Goal: Task Accomplishment & Management: Complete application form

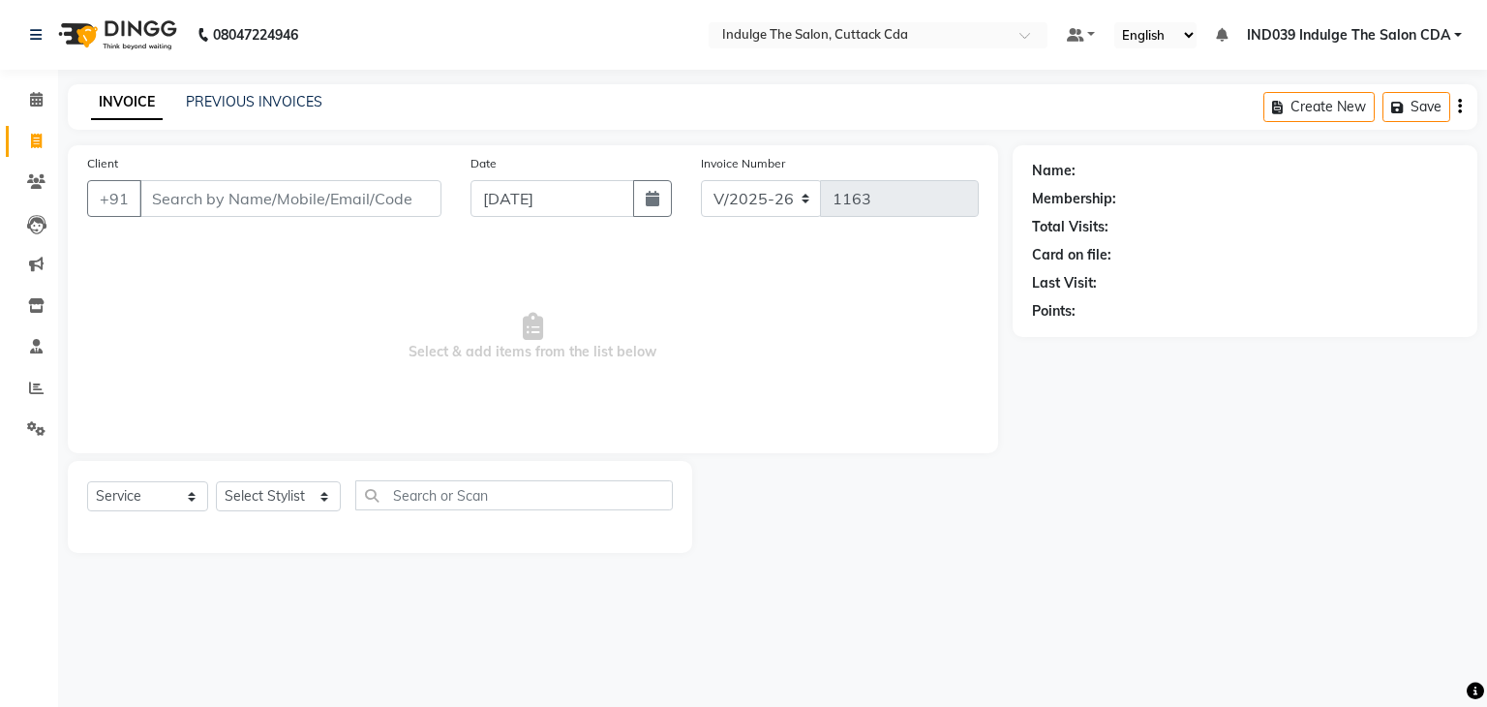
select select "7297"
select select "service"
click at [315, 199] on input "Client" at bounding box center [290, 198] width 302 height 37
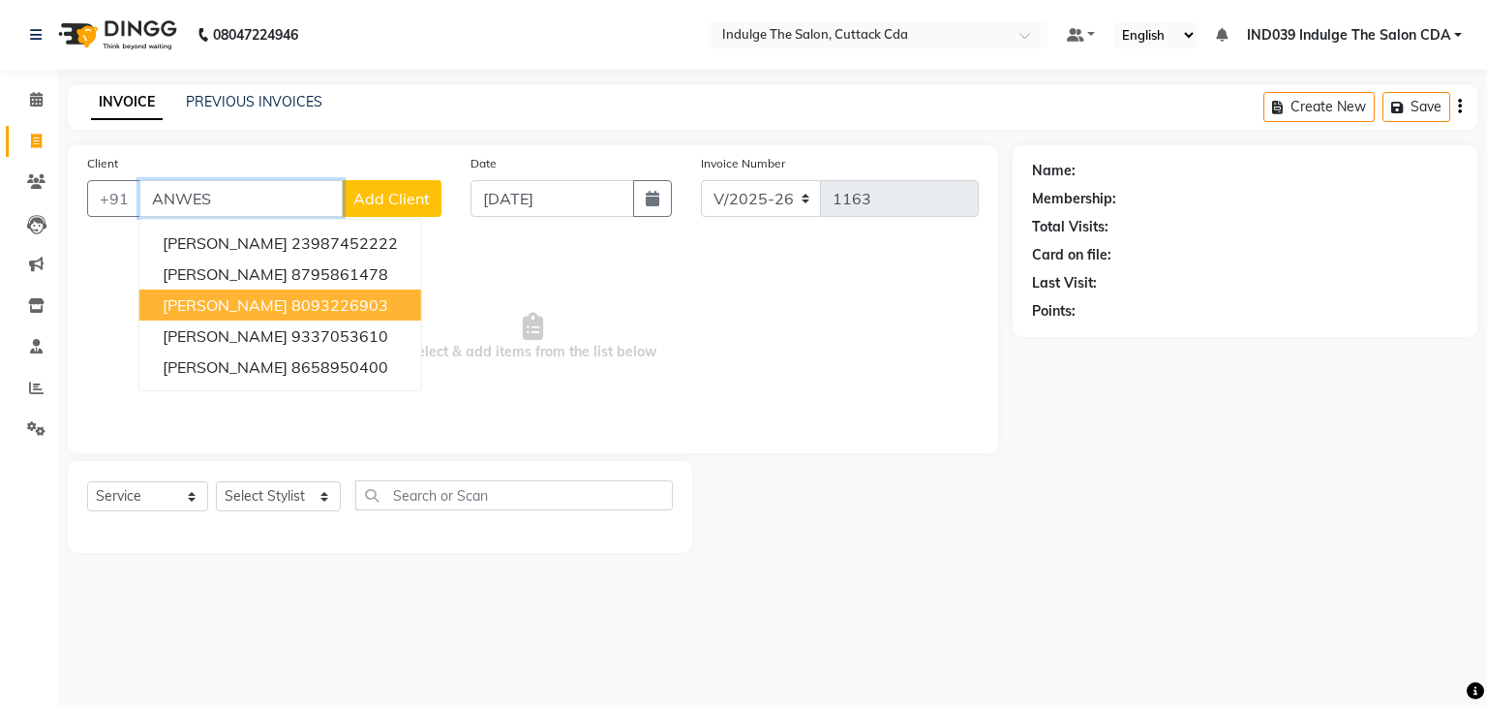
click at [288, 299] on span "[PERSON_NAME]" at bounding box center [225, 304] width 125 height 19
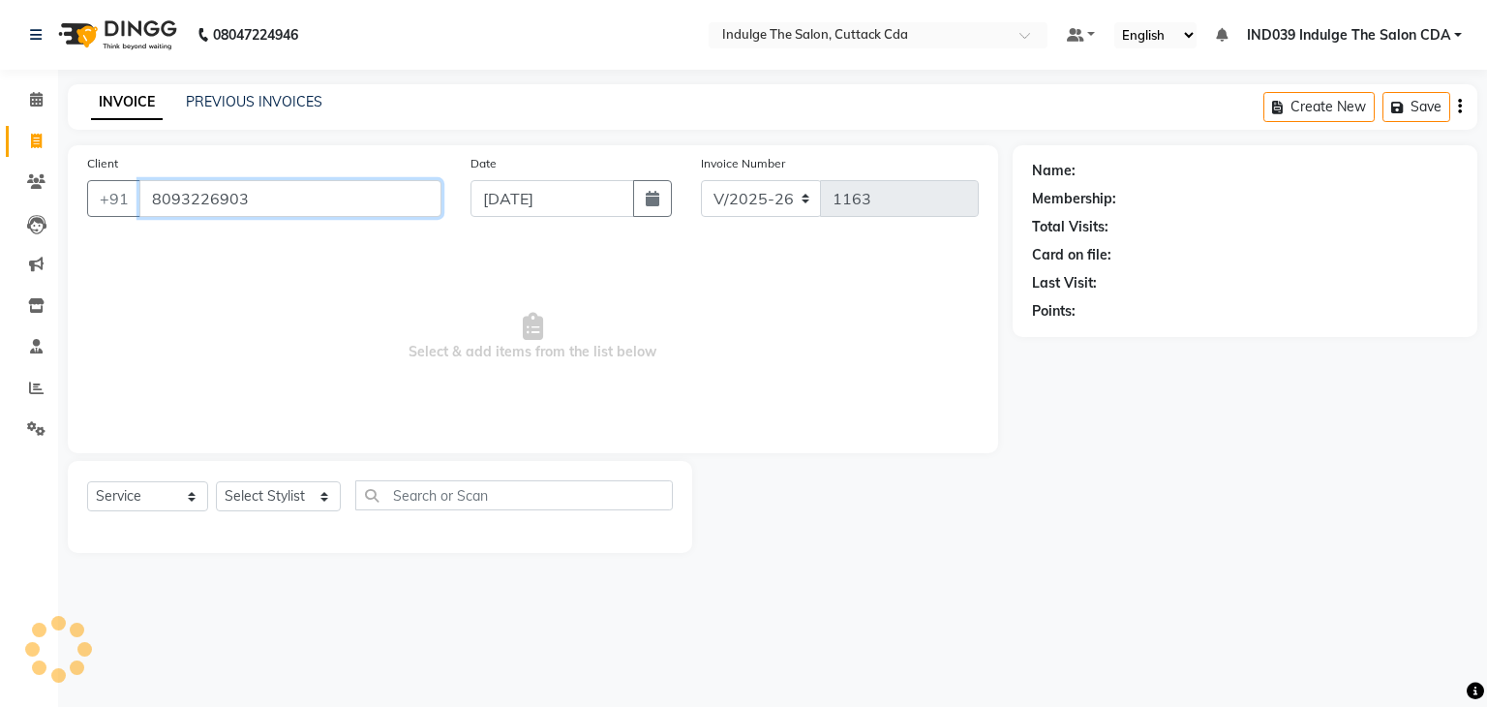
type input "8093226903"
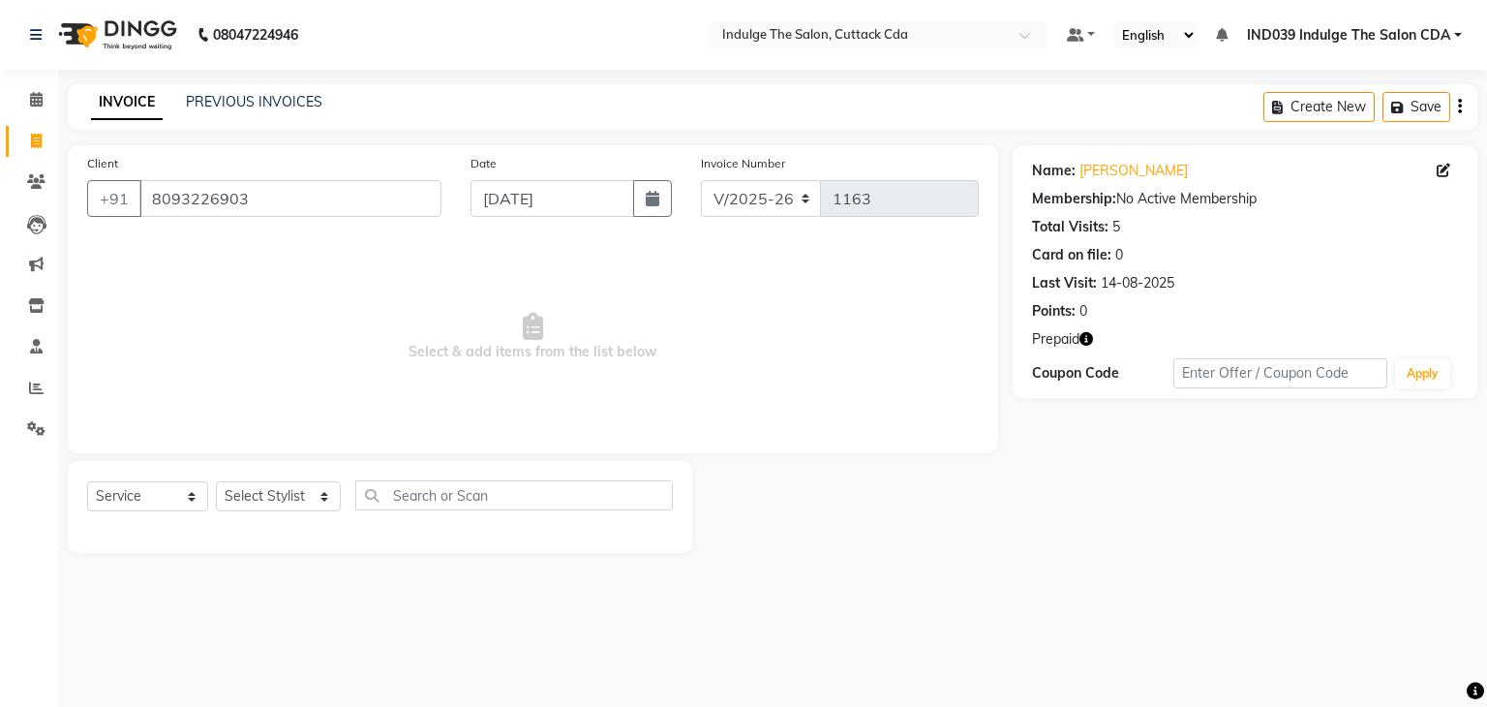
click at [1089, 337] on icon "button" at bounding box center [1087, 339] width 14 height 14
click at [261, 498] on select "Select Stylist [PERSON_NAME]( Therapist ) [PERSON_NAME] IND039 Indulge The Salo…" at bounding box center [278, 496] width 125 height 30
select select "87394"
click at [216, 482] on select "Select Stylist [PERSON_NAME]( Therapist ) [PERSON_NAME] IND039 Indulge The Salo…" at bounding box center [278, 496] width 125 height 30
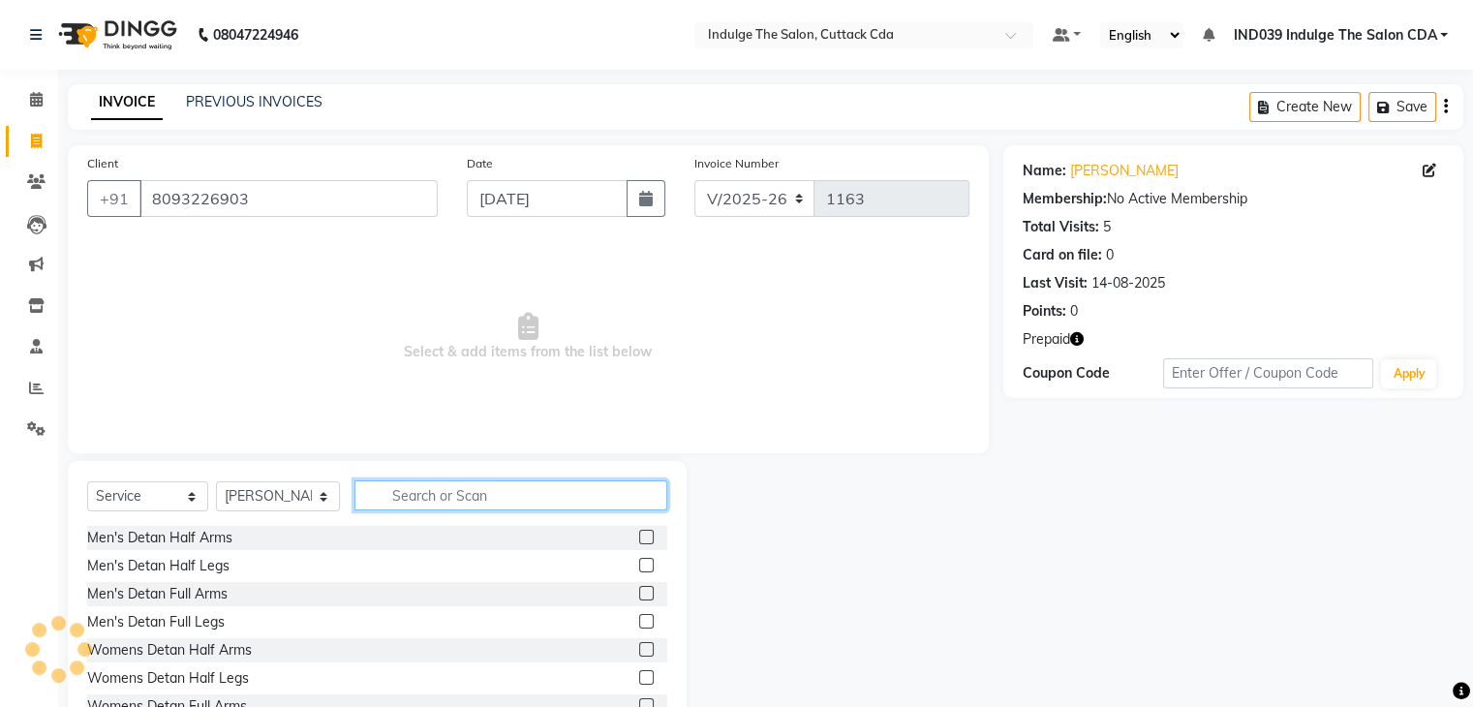
click at [438, 494] on input "text" at bounding box center [510, 495] width 312 height 30
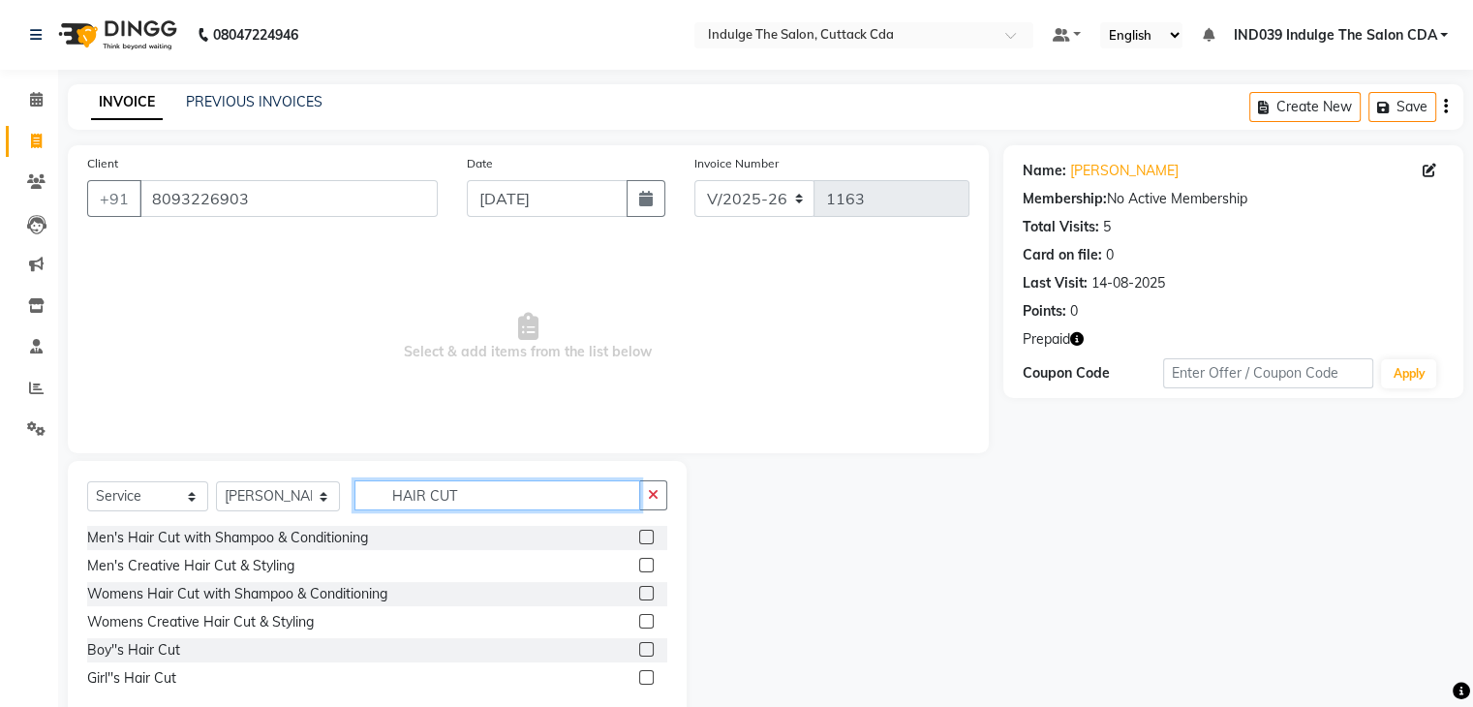
type input "HAIR CUT"
drag, startPoint x: 646, startPoint y: 536, endPoint x: 646, endPoint y: 512, distance: 23.2
click at [646, 535] on label at bounding box center [646, 537] width 15 height 15
click at [646, 535] on input "checkbox" at bounding box center [645, 538] width 13 height 13
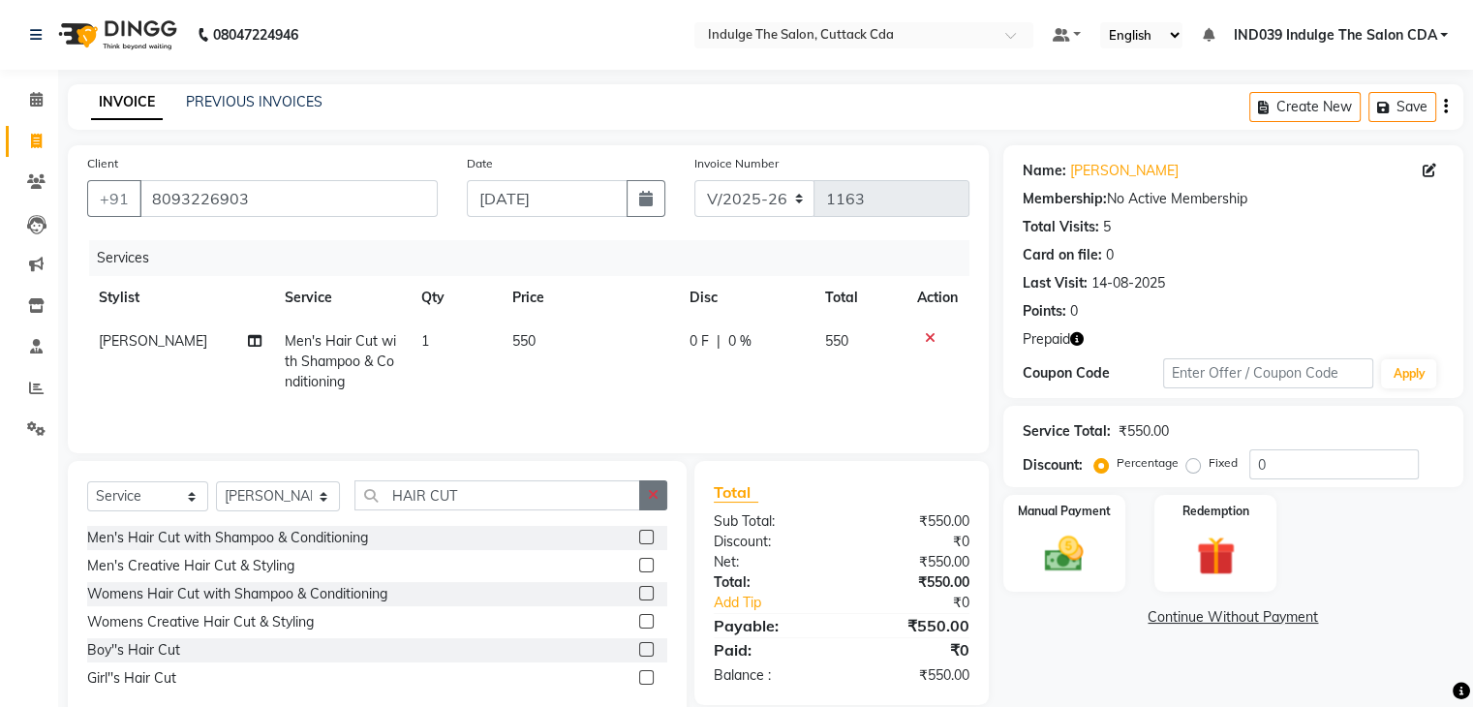
checkbox input "false"
click at [654, 497] on icon "button" at bounding box center [653, 495] width 11 height 14
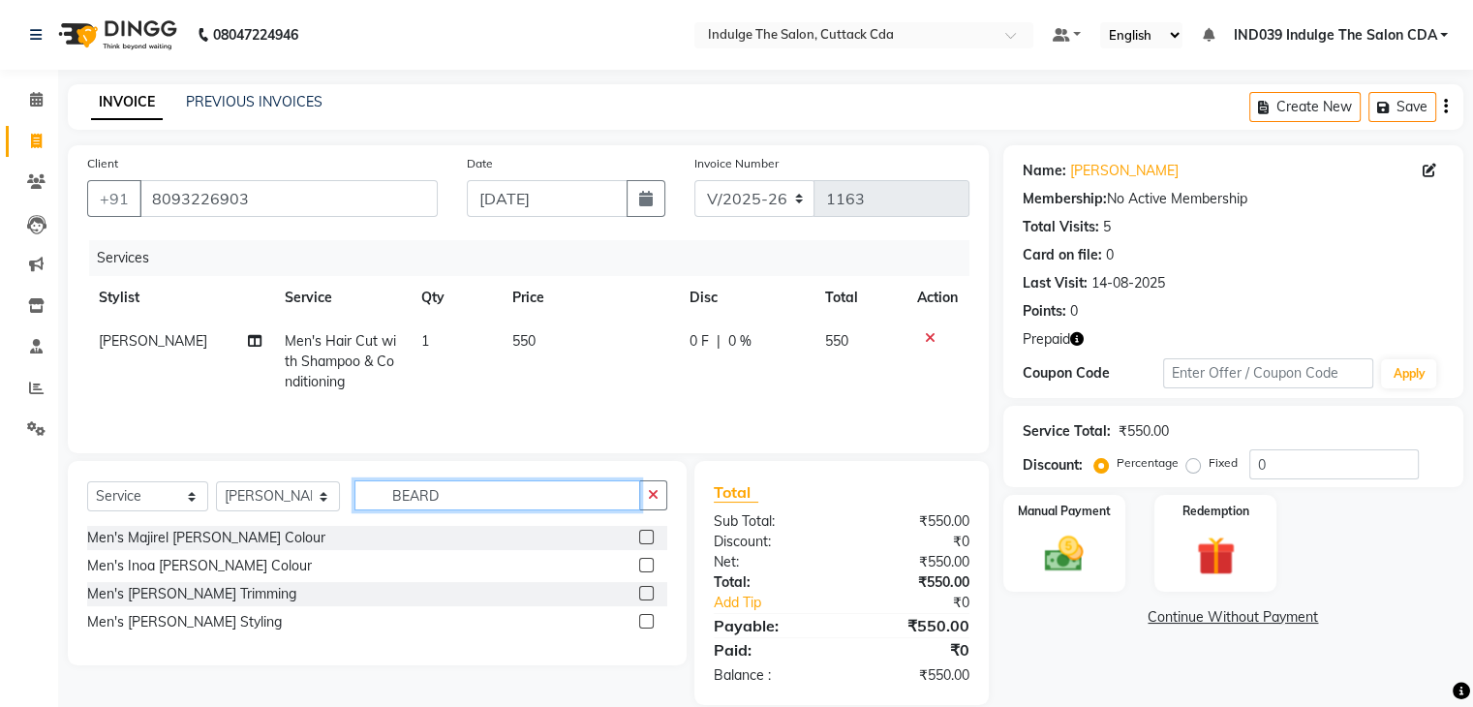
type input "BEARD"
click at [643, 623] on label at bounding box center [646, 621] width 15 height 15
click at [643, 623] on input "checkbox" at bounding box center [645, 622] width 13 height 13
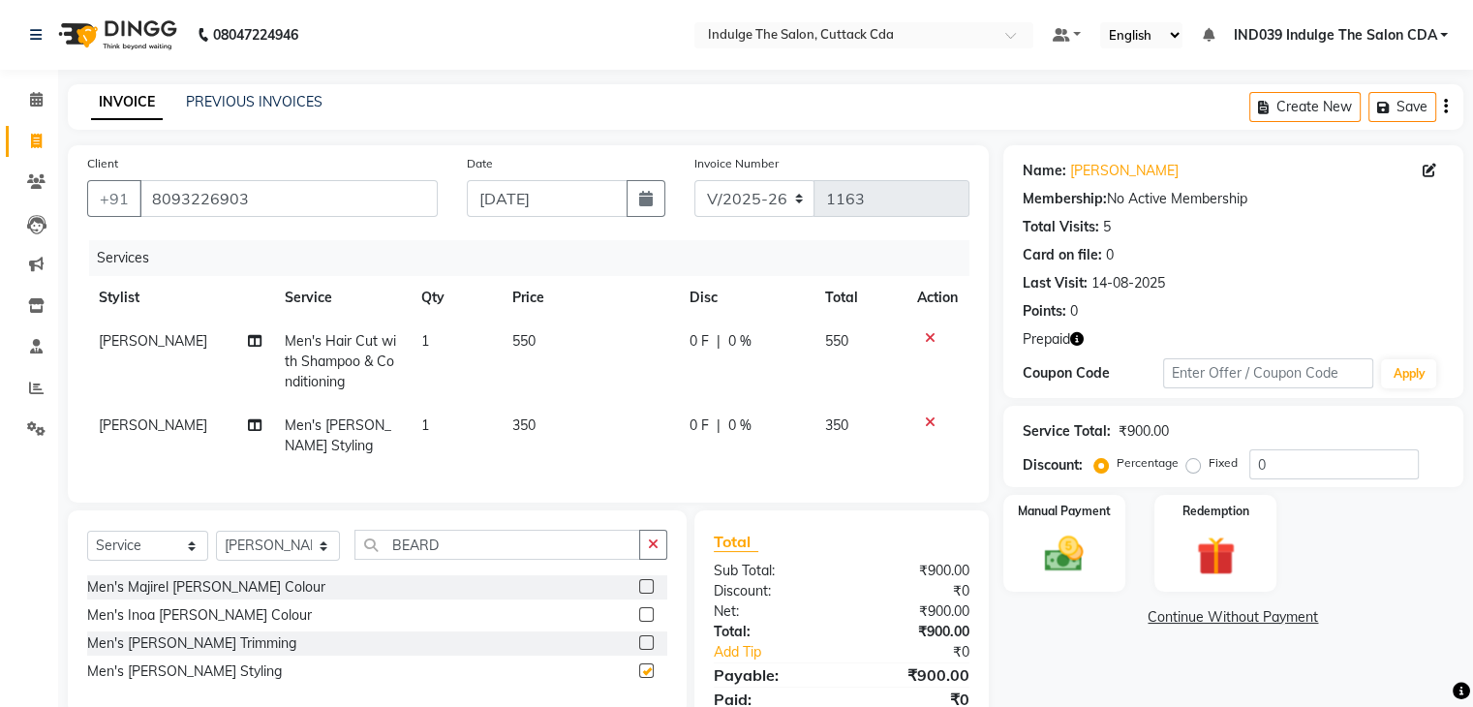
checkbox input "false"
click at [283, 561] on select "Select Stylist [PERSON_NAME]( Therapist ) [PERSON_NAME] IND039 Indulge The Salo…" at bounding box center [278, 546] width 124 height 30
select select "63737"
click at [216, 547] on select "Select Stylist [PERSON_NAME]( Therapist ) [PERSON_NAME] IND039 Indulge The Salo…" at bounding box center [278, 546] width 124 height 30
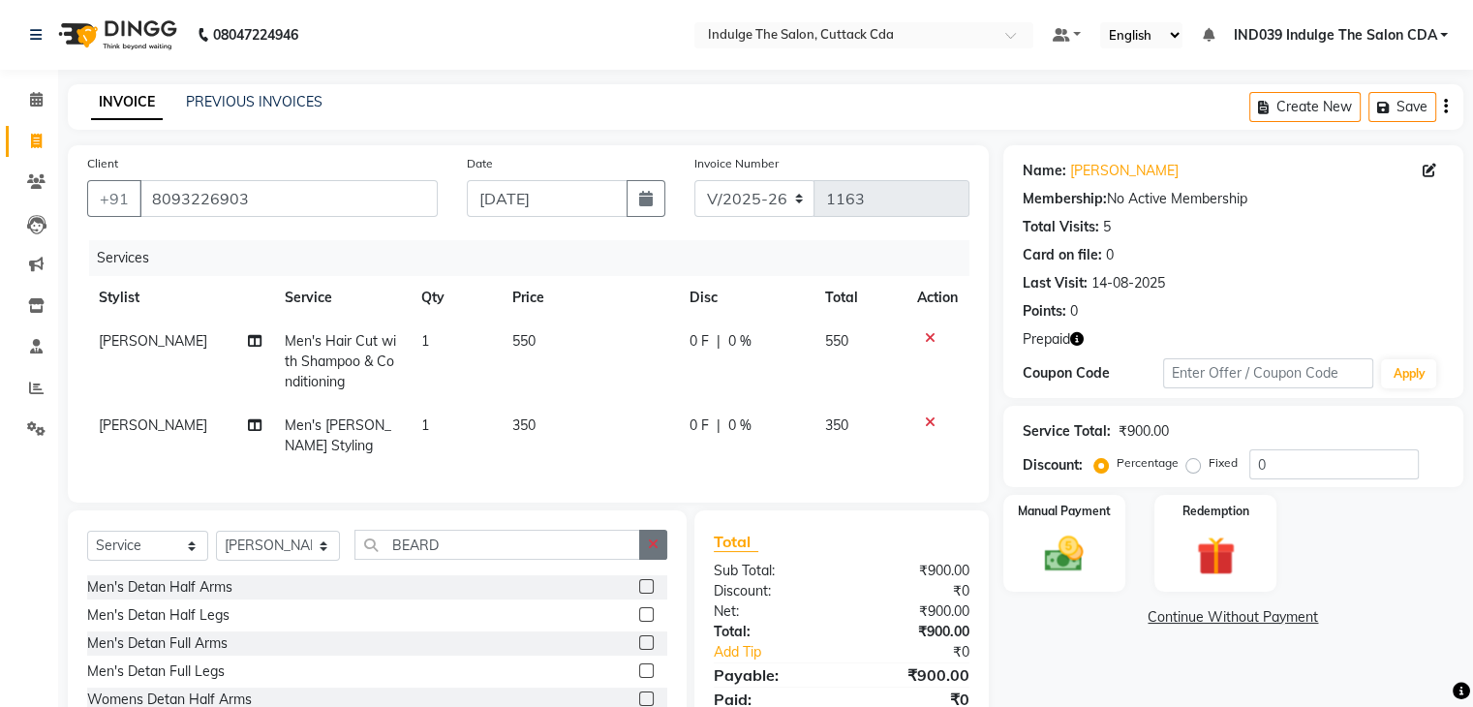
click at [659, 559] on button "button" at bounding box center [653, 545] width 28 height 30
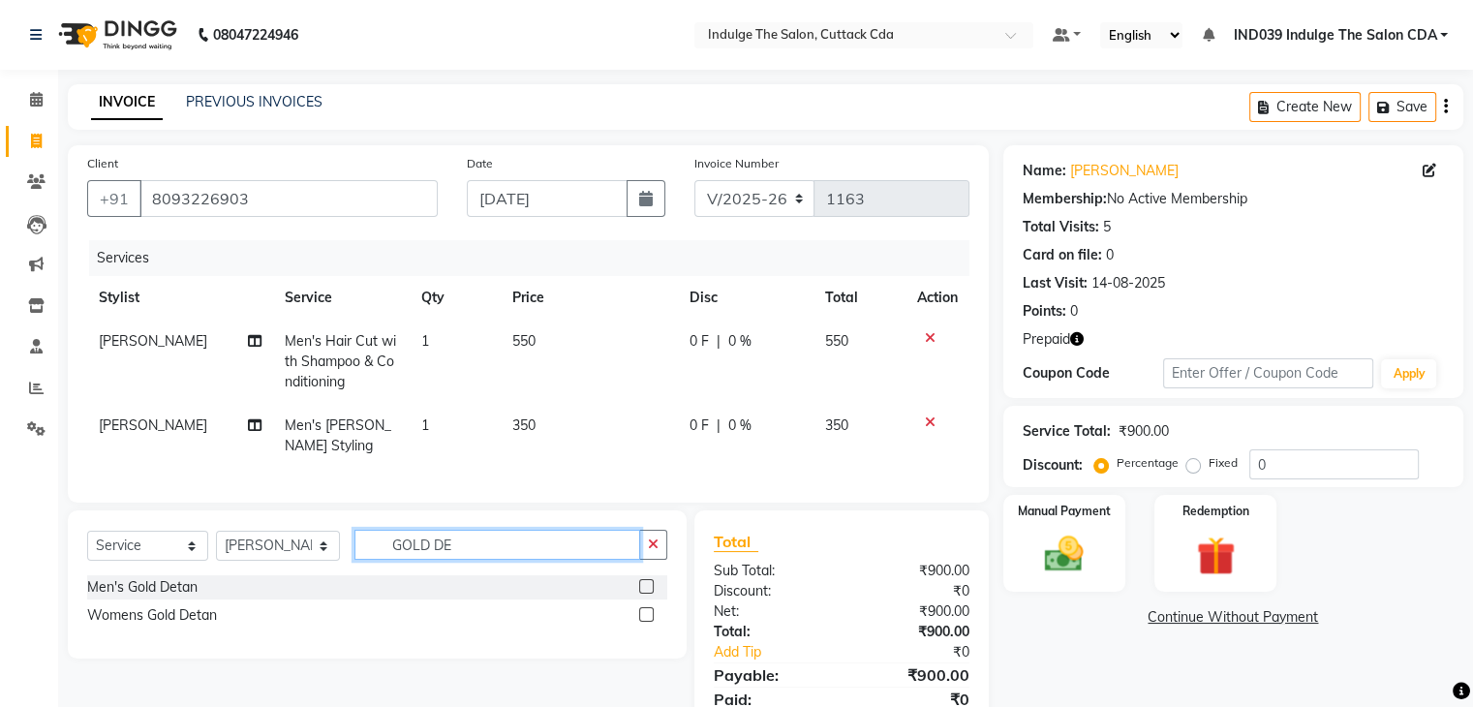
type input "GOLD DE"
click at [641, 622] on label at bounding box center [646, 614] width 15 height 15
click at [641, 622] on input "checkbox" at bounding box center [645, 615] width 13 height 13
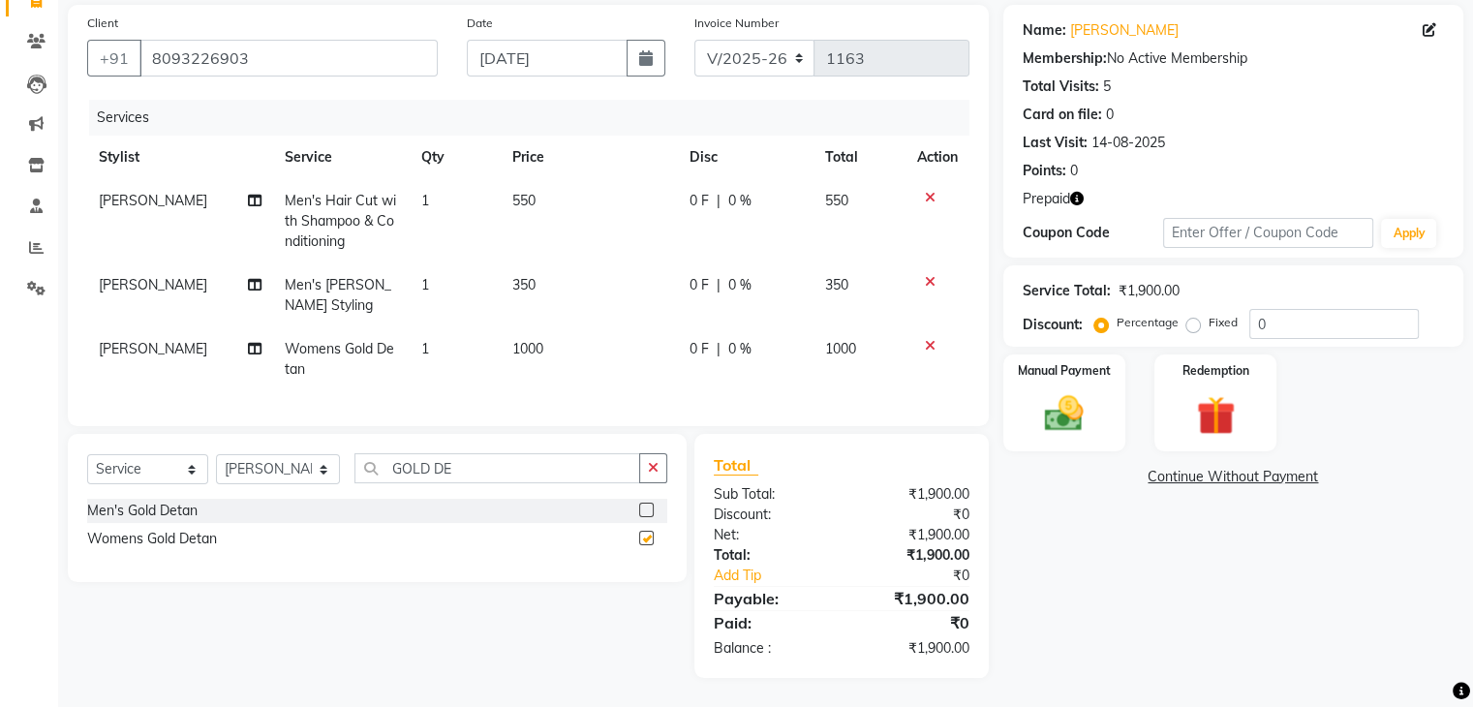
checkbox input "false"
click at [648, 466] on icon "button" at bounding box center [653, 468] width 11 height 14
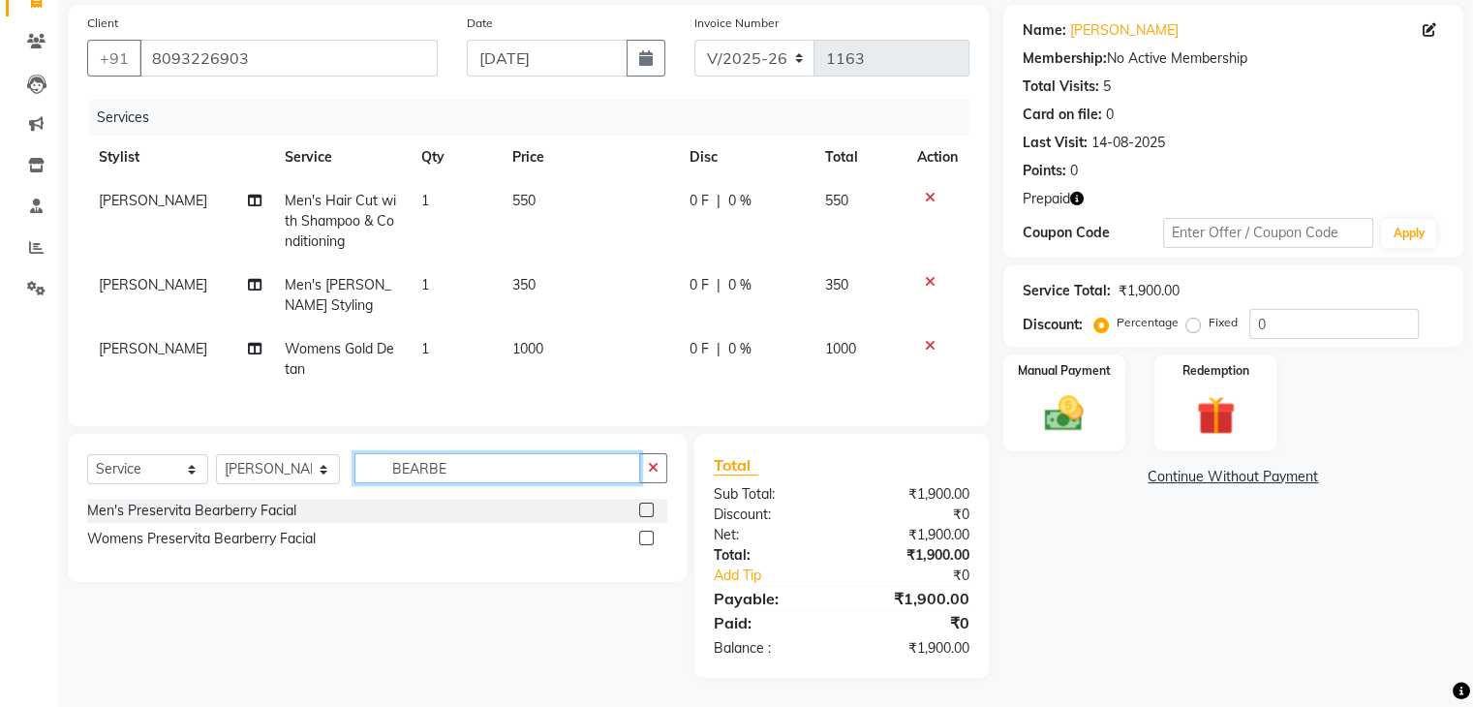
type input "BEARBE"
click at [647, 536] on label at bounding box center [646, 538] width 15 height 15
click at [647, 536] on input "checkbox" at bounding box center [645, 539] width 13 height 13
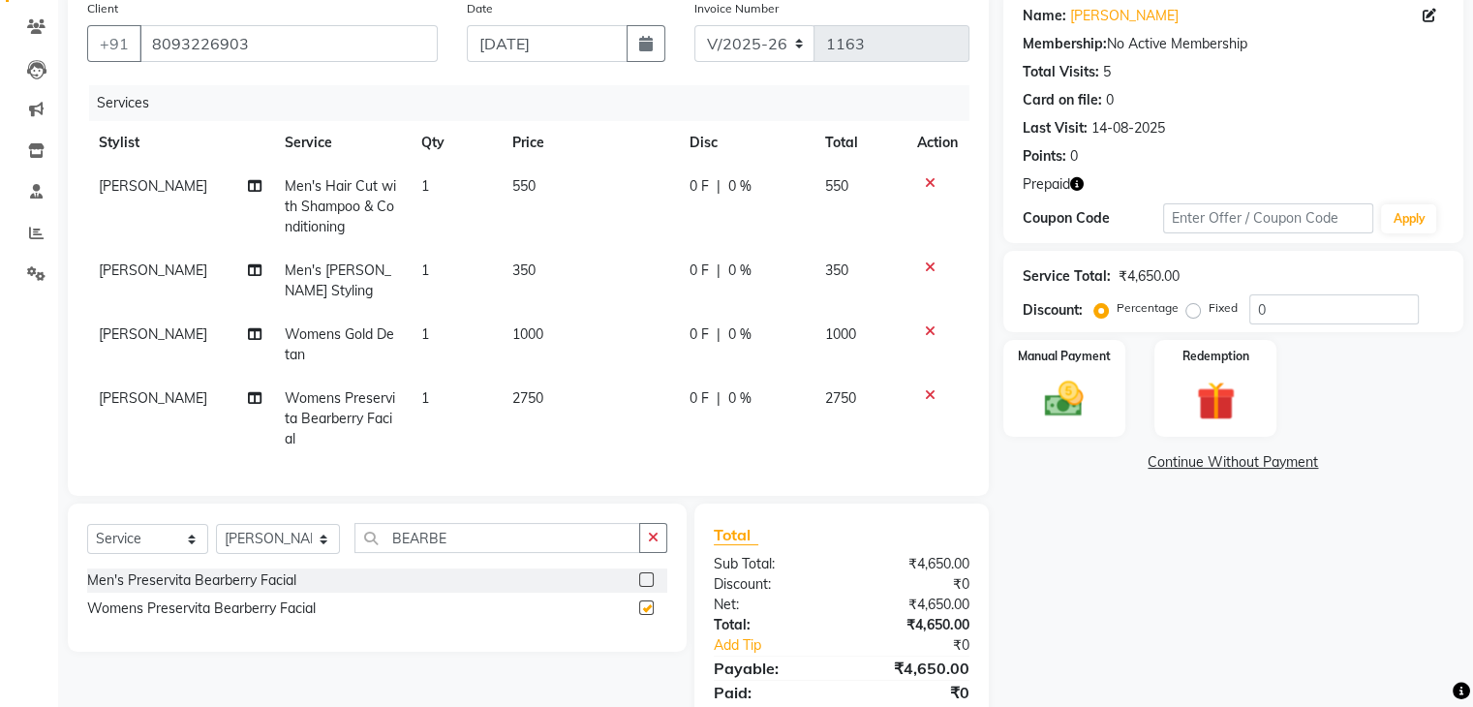
checkbox input "false"
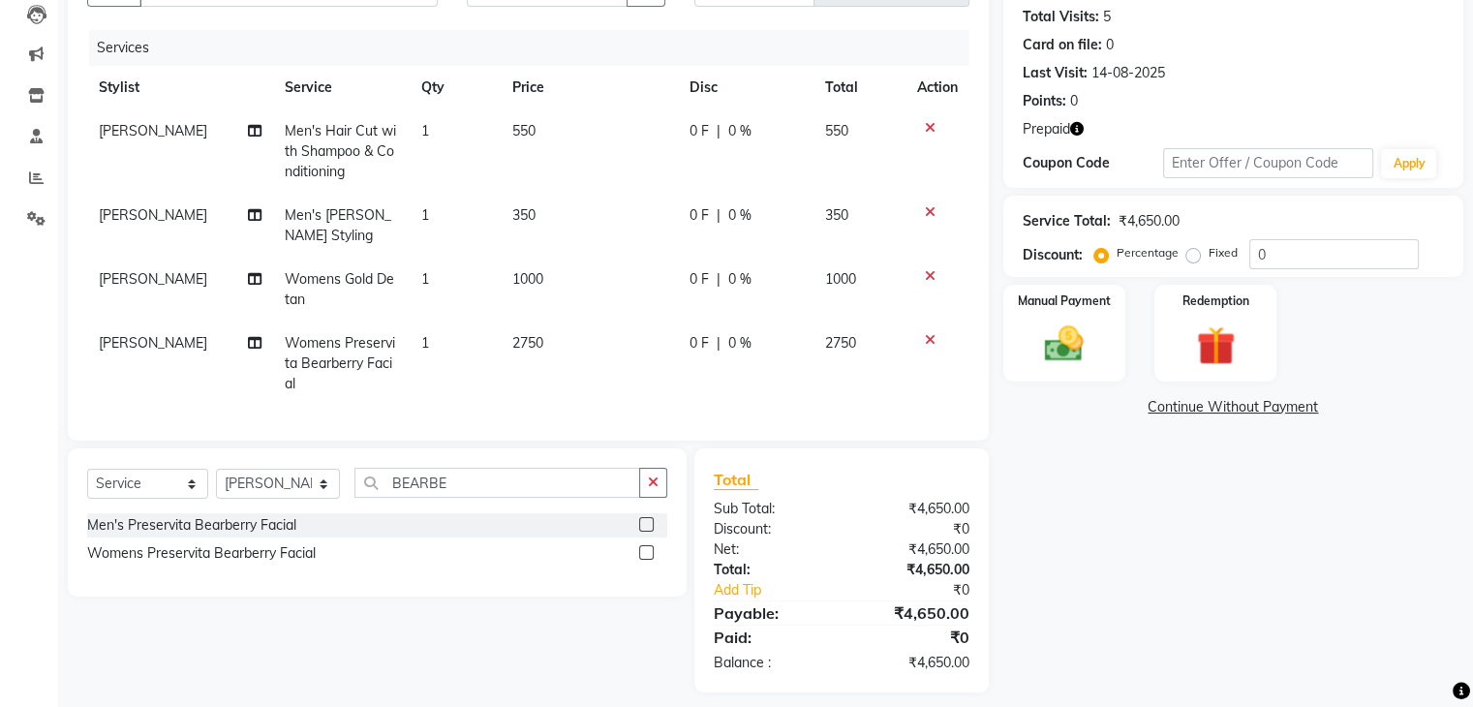
scroll to position [240, 0]
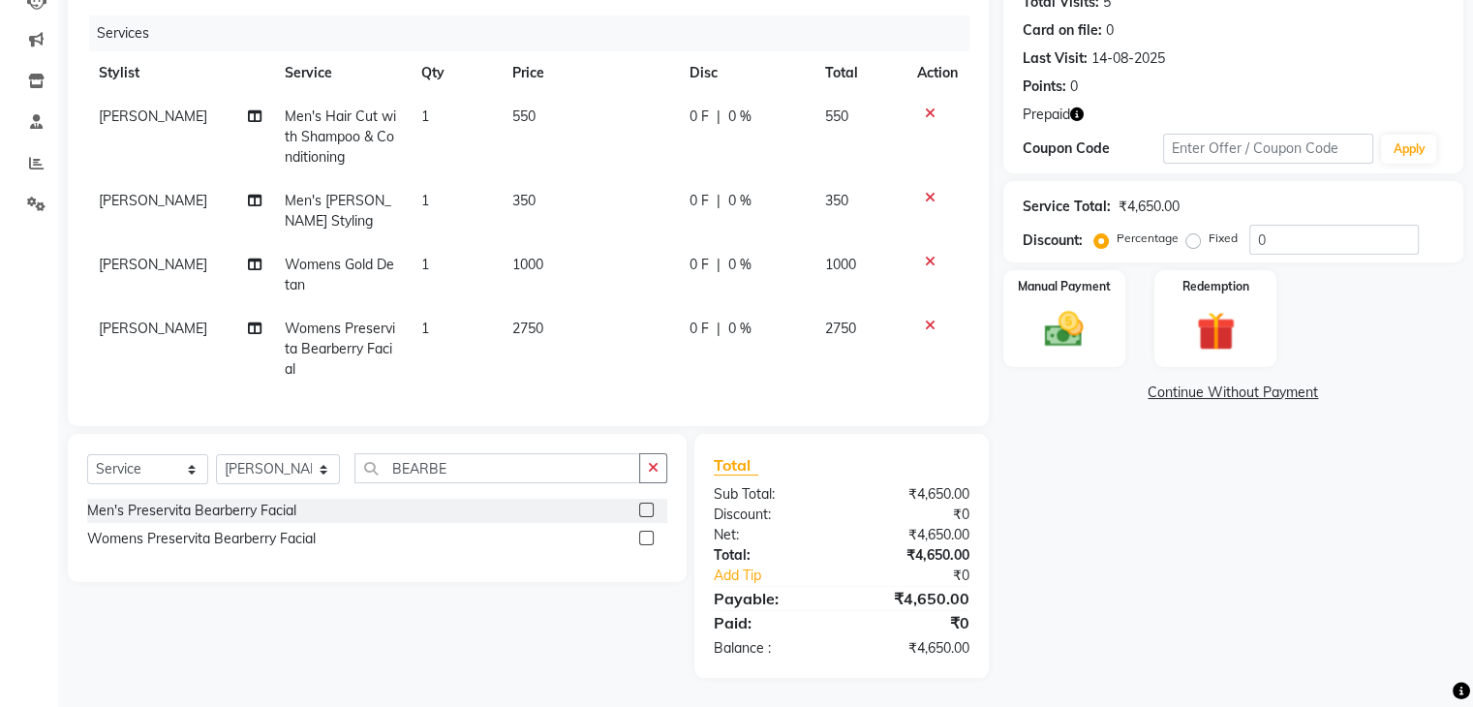
click at [1077, 107] on icon "button" at bounding box center [1077, 114] width 14 height 14
